Goal: Information Seeking & Learning: Learn about a topic

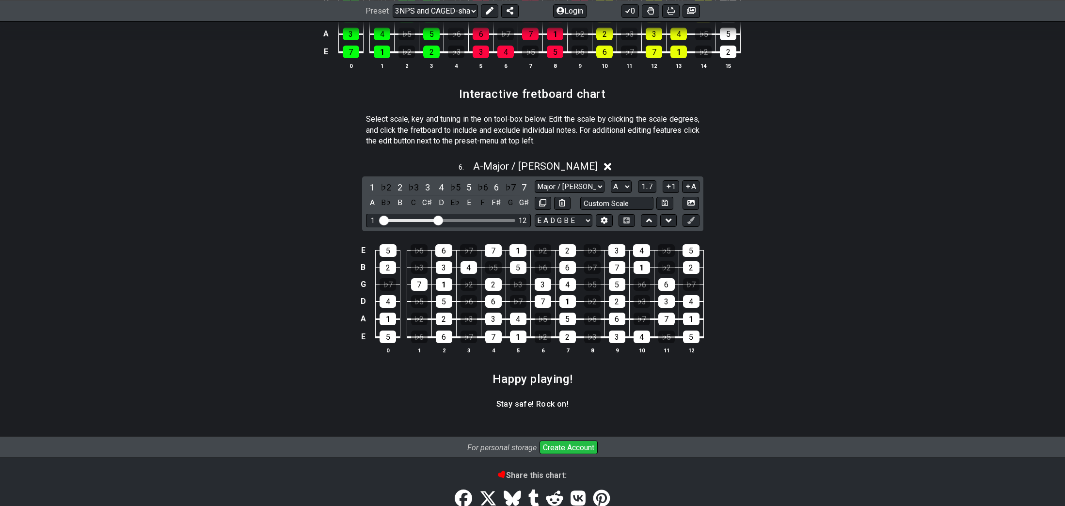
scroll to position [1340, 0]
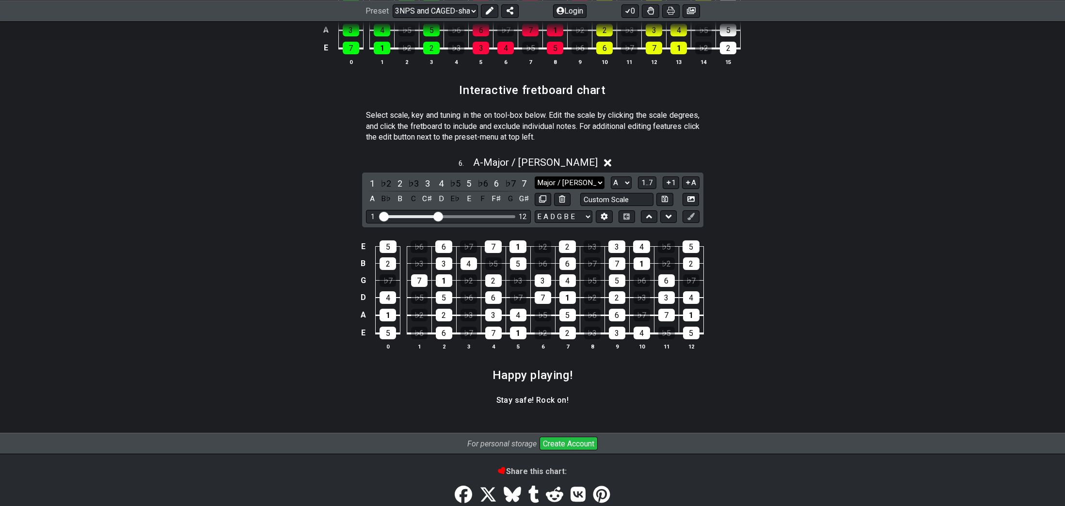
click at [586, 181] on select "Major / Ionian New Scale Minor Pentatonic Major Pentatonic Minor Blues Major Bl…" at bounding box center [570, 182] width 70 height 13
select select "Major Pentatonic"
click at [535, 176] on select "Major / Ionian New Scale Minor Pentatonic Major Pentatonic Minor Blues Major Bl…" at bounding box center [570, 182] width 70 height 13
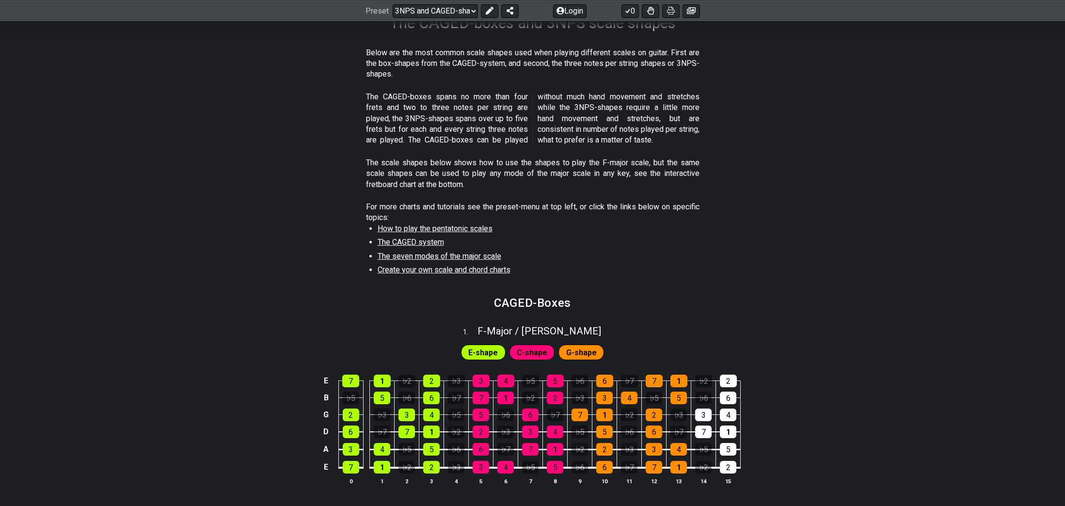
scroll to position [143, 0]
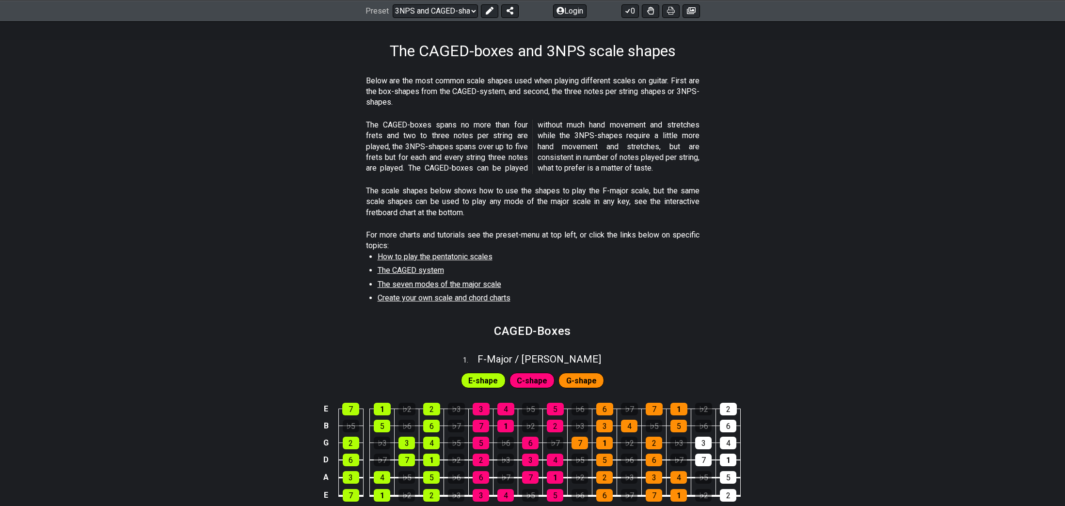
click at [424, 256] on span "How to play the pentatonic scales" at bounding box center [435, 256] width 115 height 9
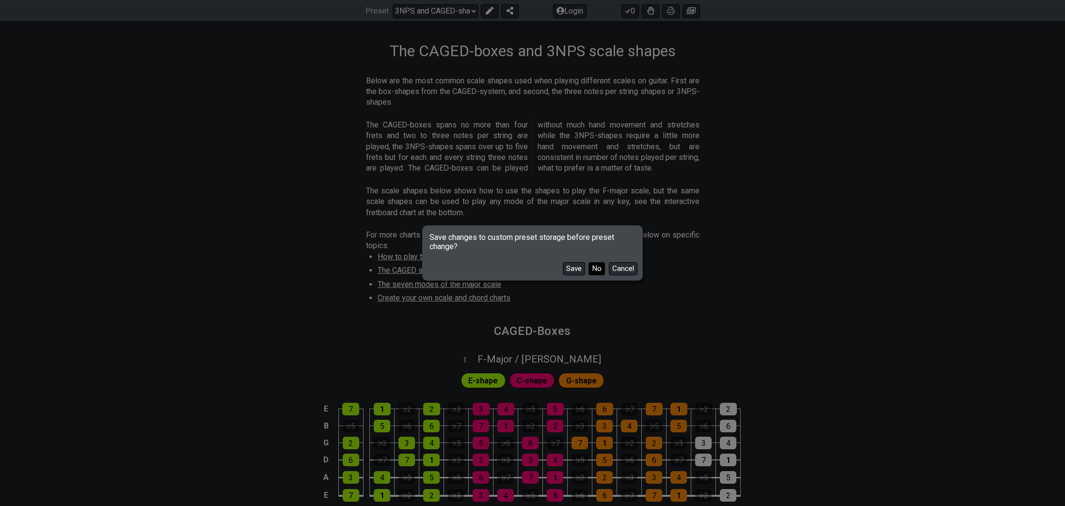
click at [593, 269] on button "No" at bounding box center [596, 268] width 16 height 13
select select "/minor-pentatonic"
select select "C"
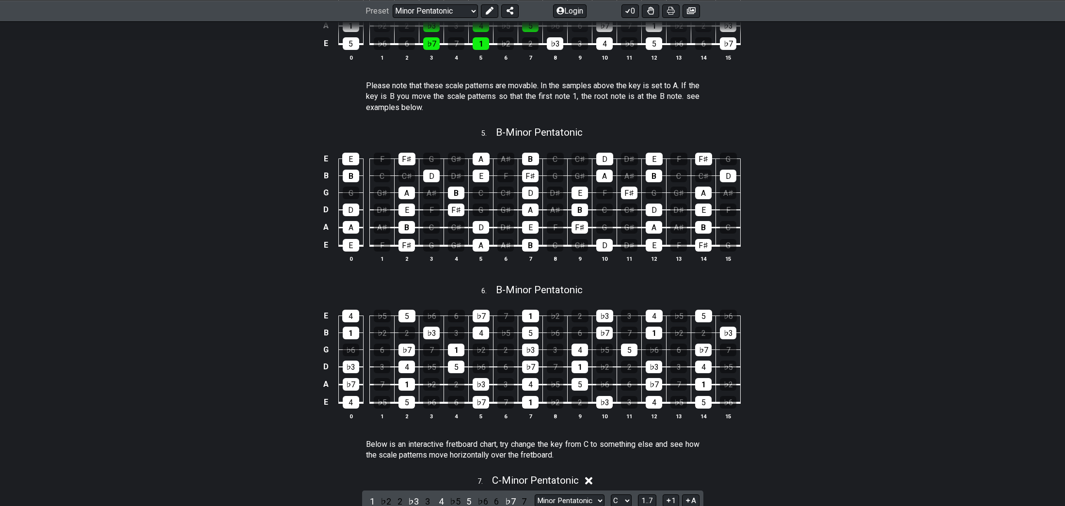
scroll to position [1166, 0]
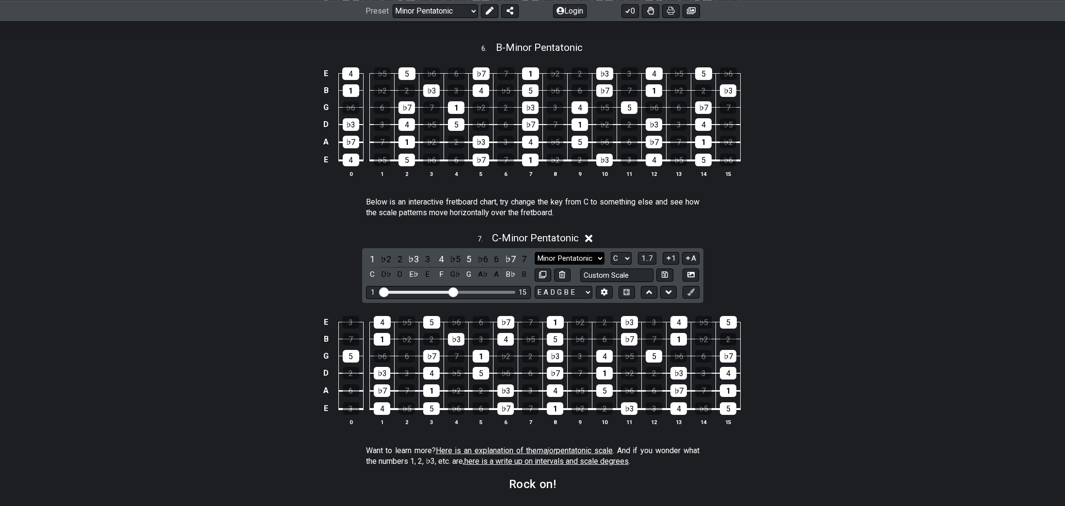
click at [597, 257] on select "Minor Pentatonic New Scale Minor Pentatonic Major Pentatonic Minor Blues Major …" at bounding box center [570, 258] width 70 height 13
select select "Major Pentatonic"
click at [535, 252] on select "Minor Pentatonic New Scale Minor Pentatonic Major Pentatonic Minor Blues Major …" at bounding box center [570, 258] width 70 height 13
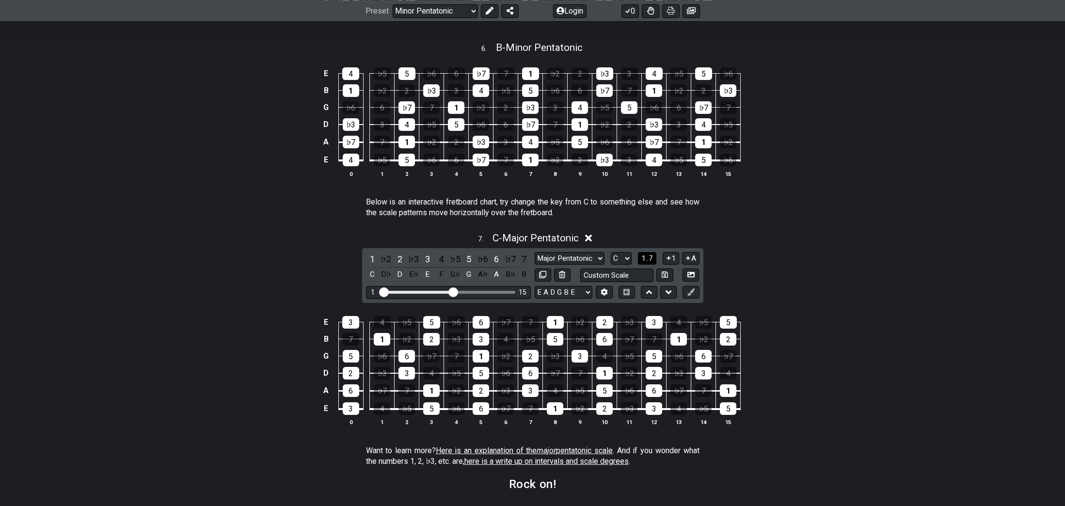
click at [644, 260] on span "1..7" at bounding box center [647, 258] width 12 height 9
click at [645, 260] on span "..." at bounding box center [647, 258] width 4 height 9
click at [604, 292] on icon at bounding box center [603, 291] width 7 height 7
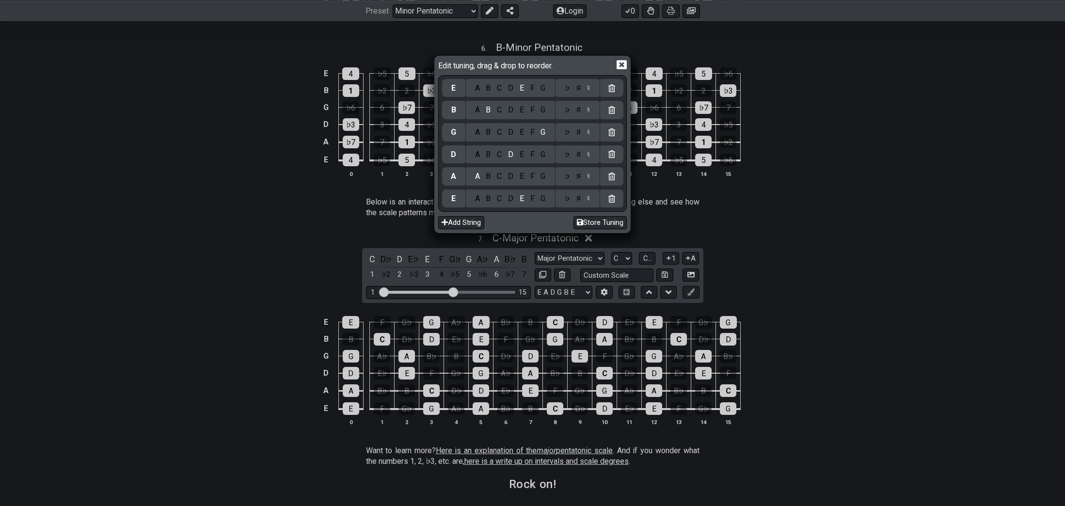
click at [617, 64] on icon at bounding box center [621, 65] width 10 height 9
